Goal: Transaction & Acquisition: Book appointment/travel/reservation

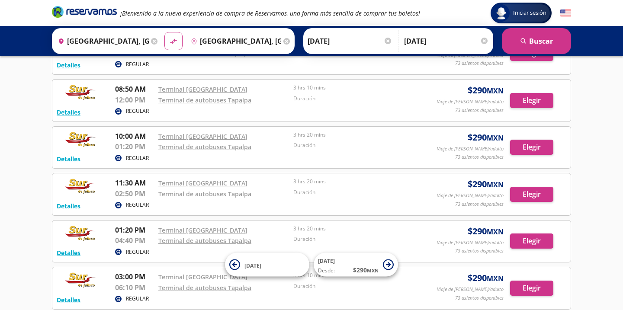
scroll to position [154, 0]
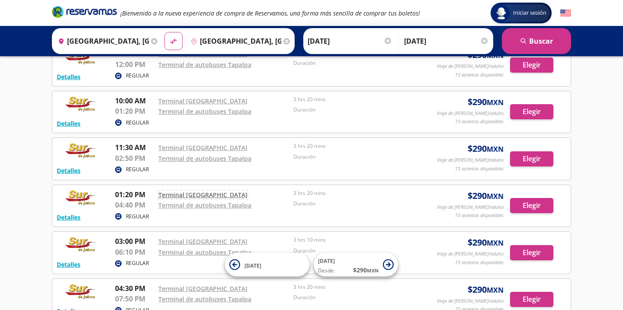
click at [184, 195] on link "Terminal [GEOGRAPHIC_DATA]" at bounding box center [202, 195] width 89 height 8
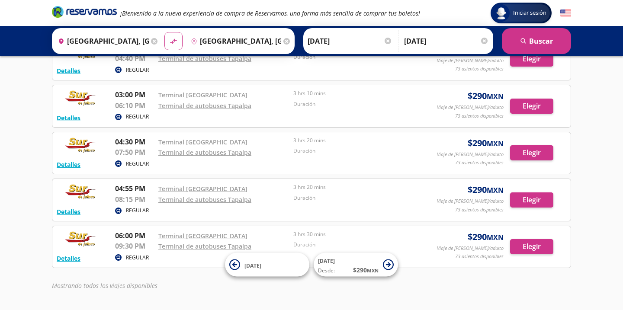
scroll to position [266, 0]
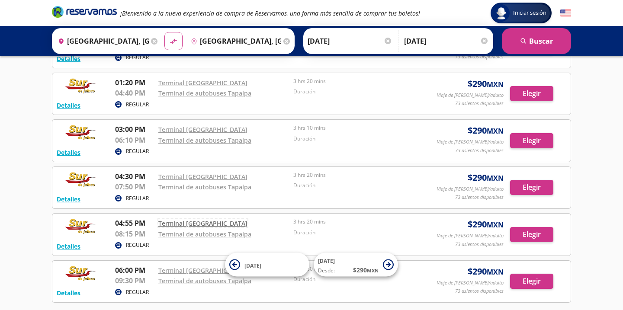
click at [180, 224] on link "Terminal [GEOGRAPHIC_DATA]" at bounding box center [202, 223] width 89 height 8
click at [182, 235] on link "Terminal de autobuses Tapalpa" at bounding box center [204, 234] width 93 height 8
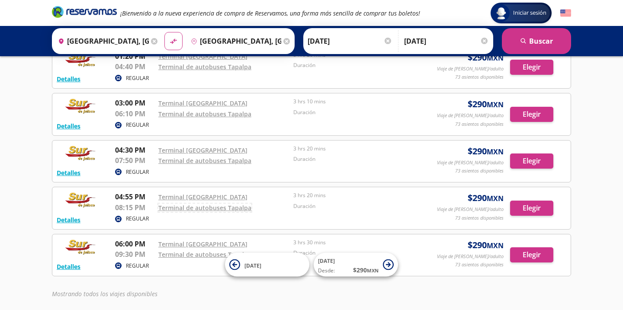
scroll to position [300, 0]
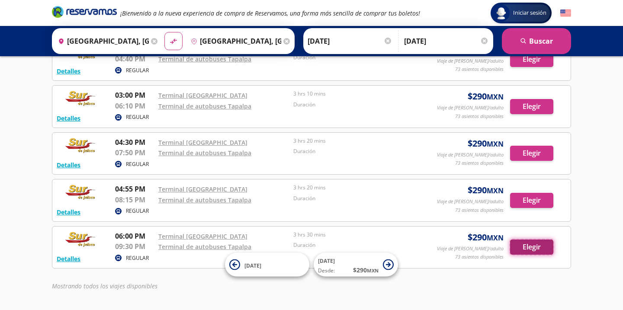
click at [525, 251] on button "Elegir" at bounding box center [531, 247] width 43 height 15
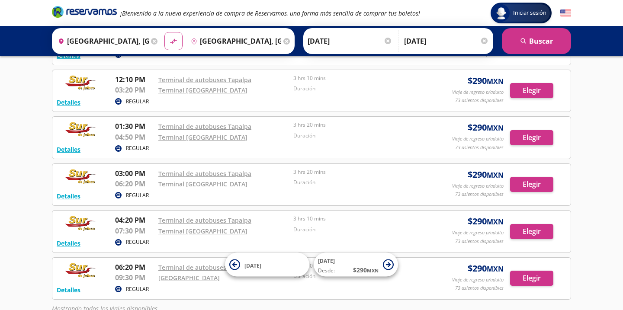
scroll to position [373, 0]
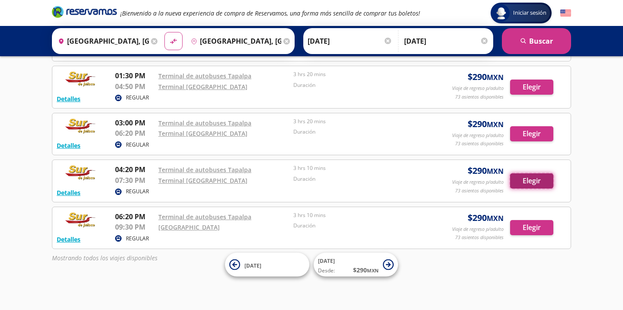
click at [532, 186] on button "Elegir" at bounding box center [531, 181] width 43 height 15
